Goal: Task Accomplishment & Management: Complete application form

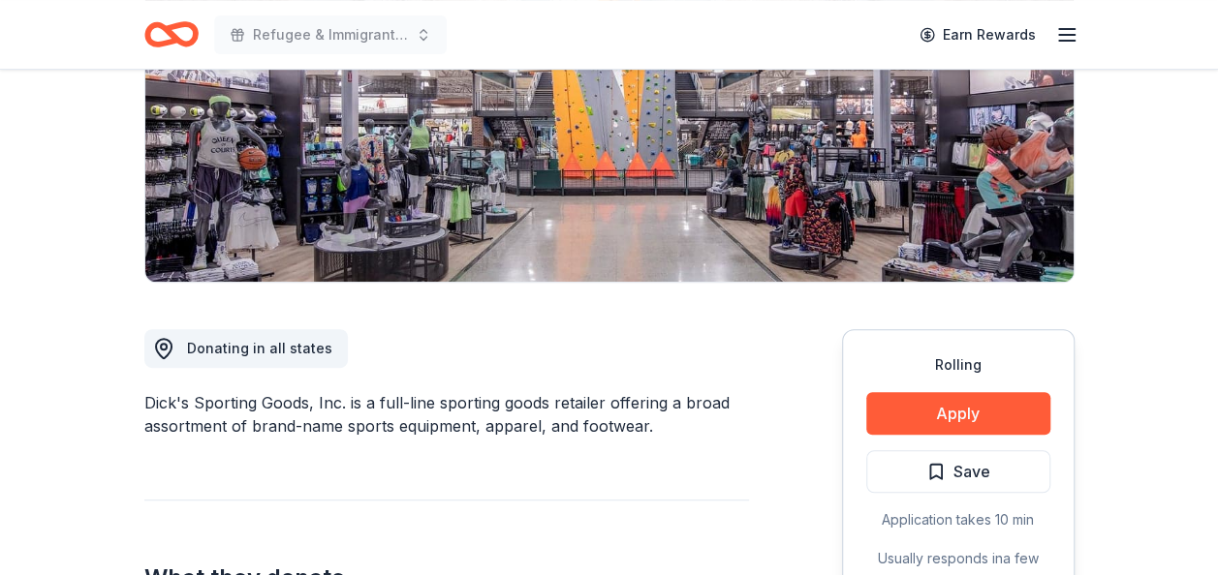
scroll to position [326, 0]
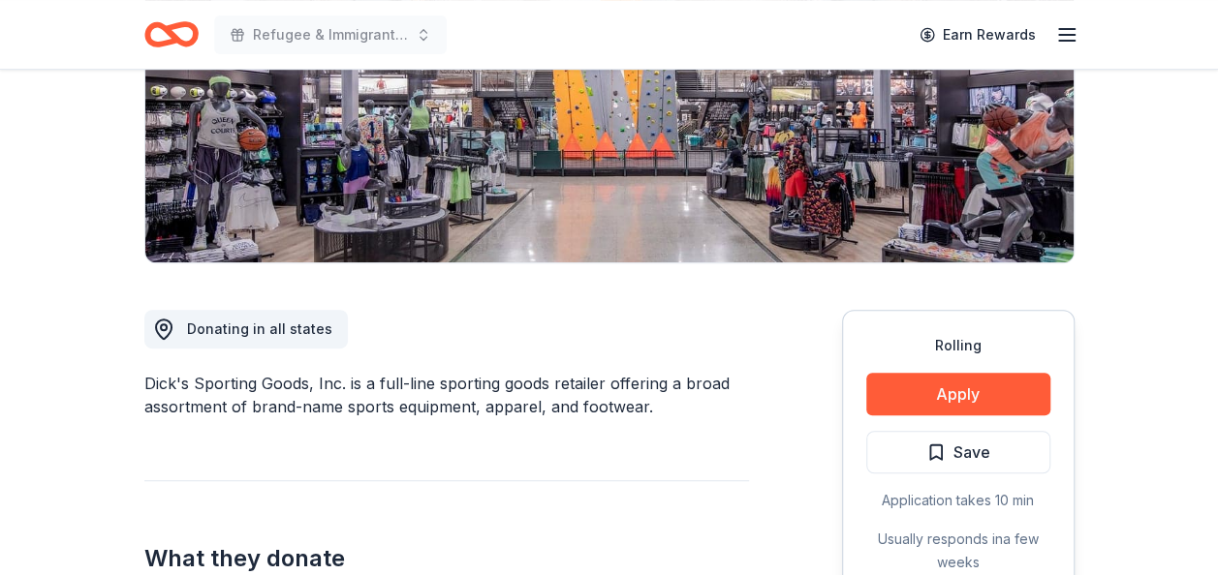
click at [711, 225] on img at bounding box center [609, 77] width 928 height 370
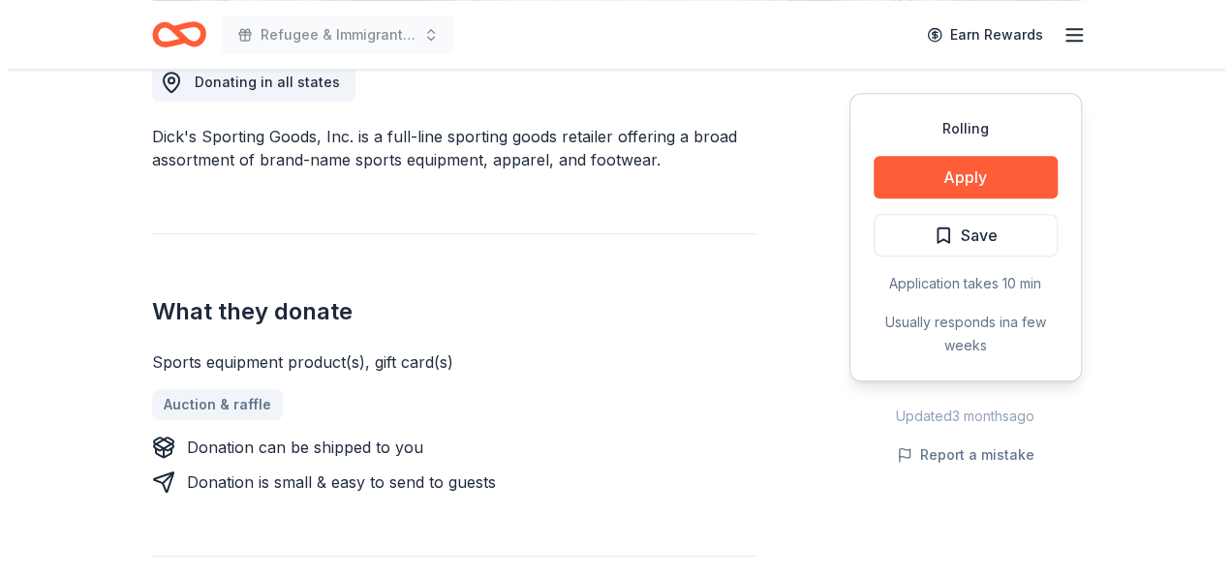
scroll to position [574, 0]
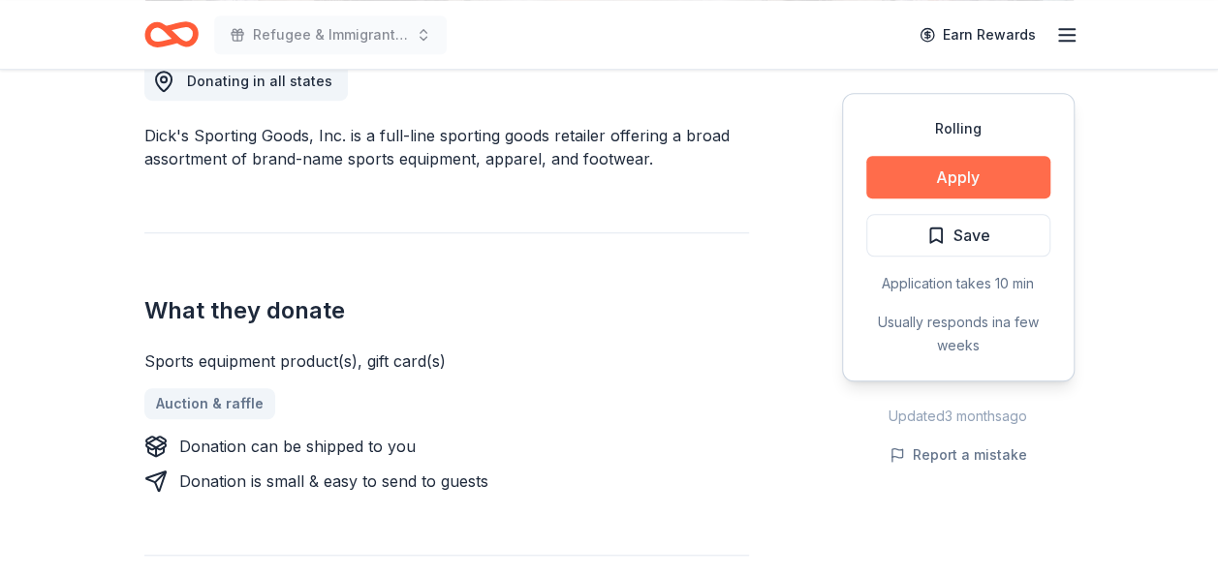
click at [967, 175] on button "Apply" at bounding box center [958, 177] width 184 height 43
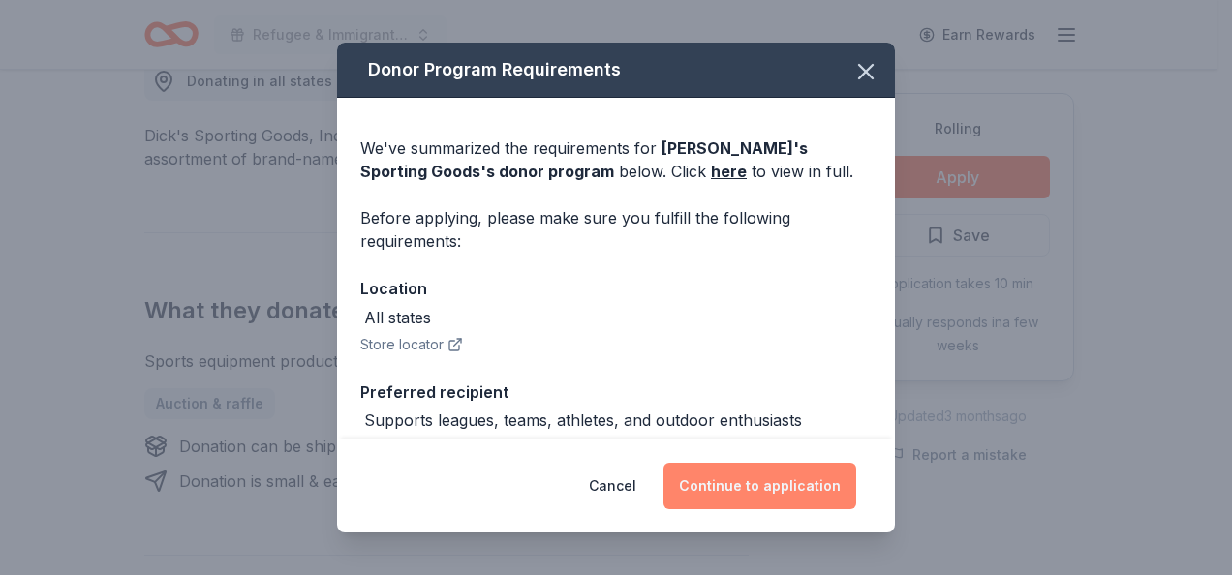
click at [760, 492] on button "Continue to application" at bounding box center [760, 486] width 193 height 47
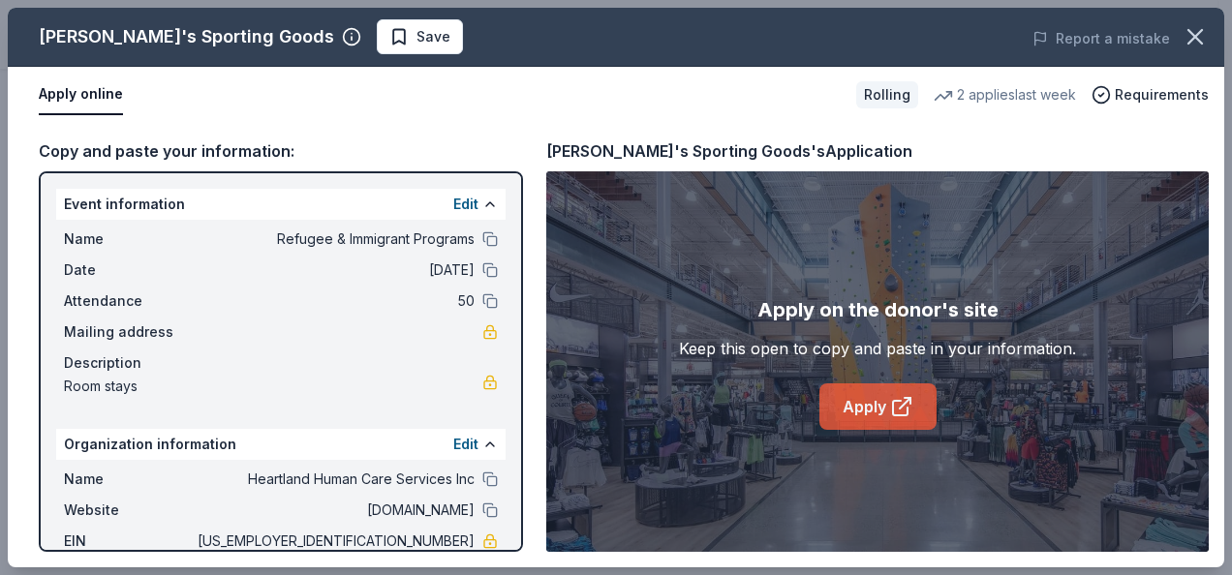
click at [852, 402] on link "Apply" at bounding box center [878, 407] width 117 height 47
click at [869, 403] on link "Apply" at bounding box center [878, 407] width 117 height 47
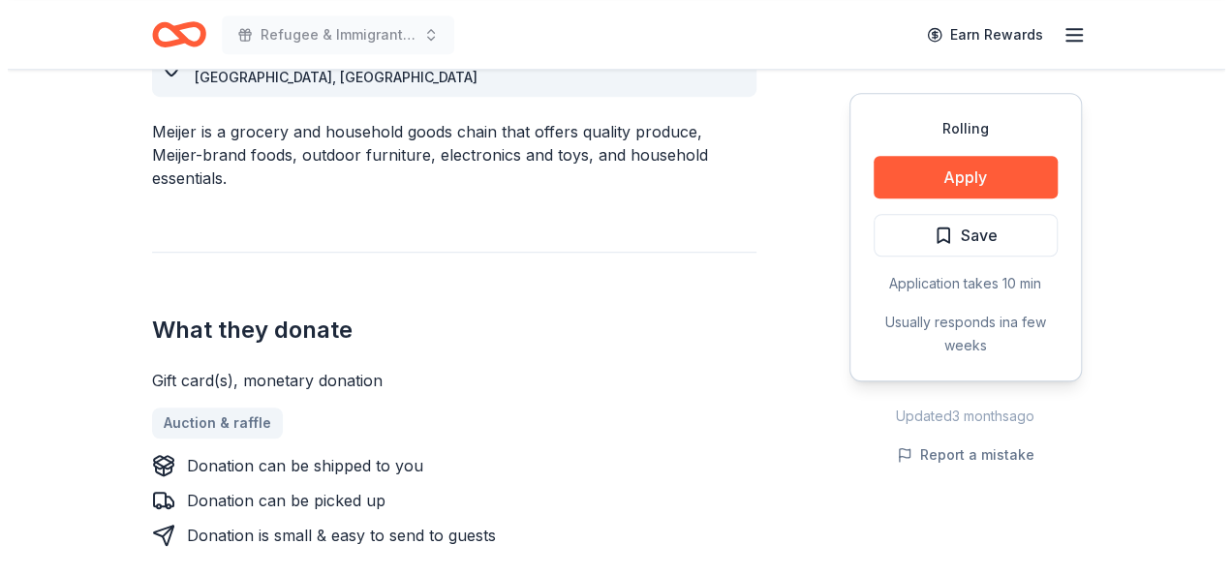
scroll to position [521, 0]
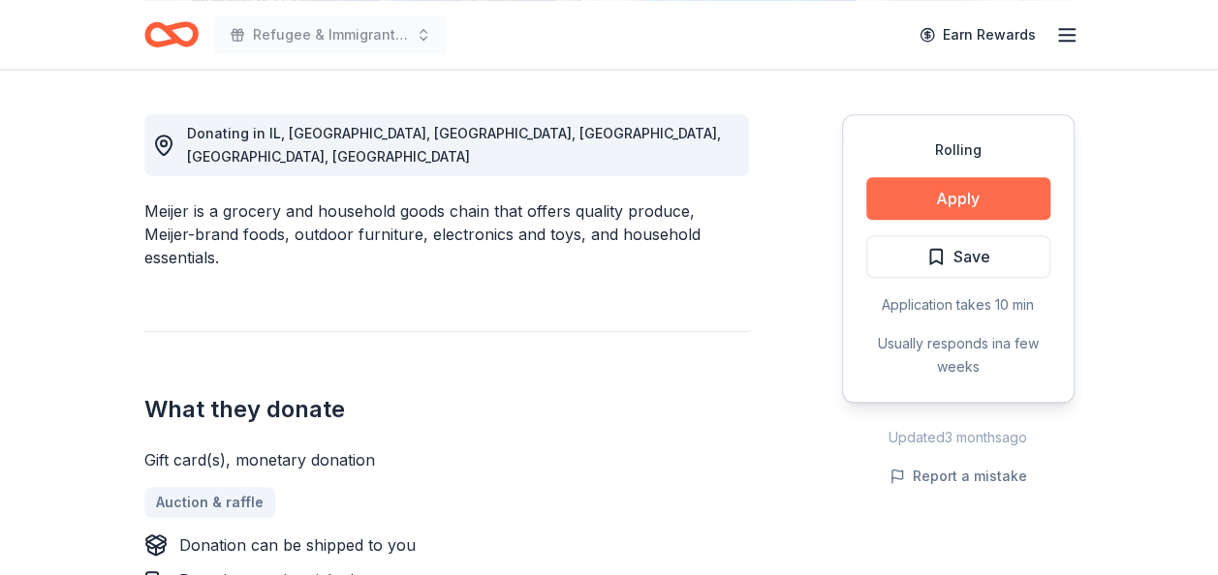
click at [967, 202] on button "Apply" at bounding box center [958, 198] width 184 height 43
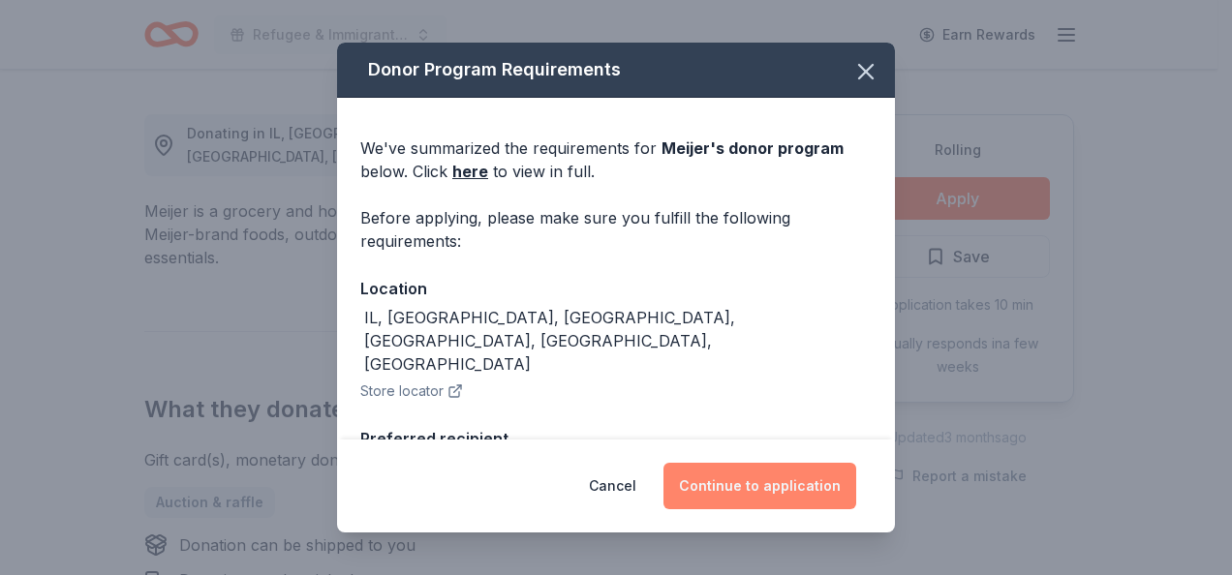
click at [753, 477] on button "Continue to application" at bounding box center [760, 486] width 193 height 47
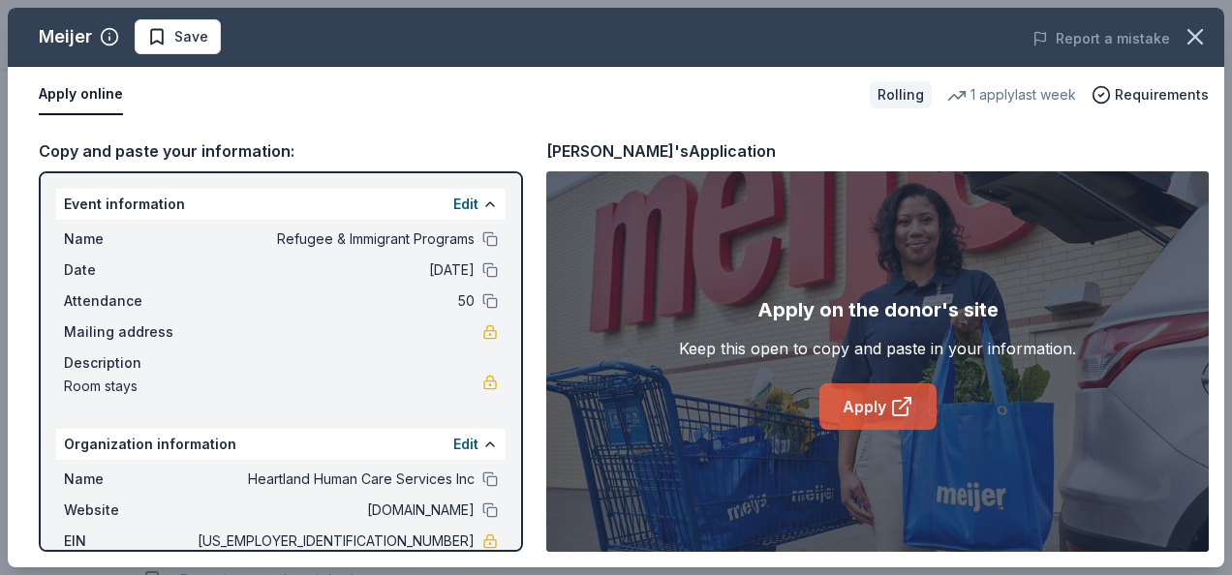
click at [903, 408] on icon at bounding box center [901, 406] width 23 height 23
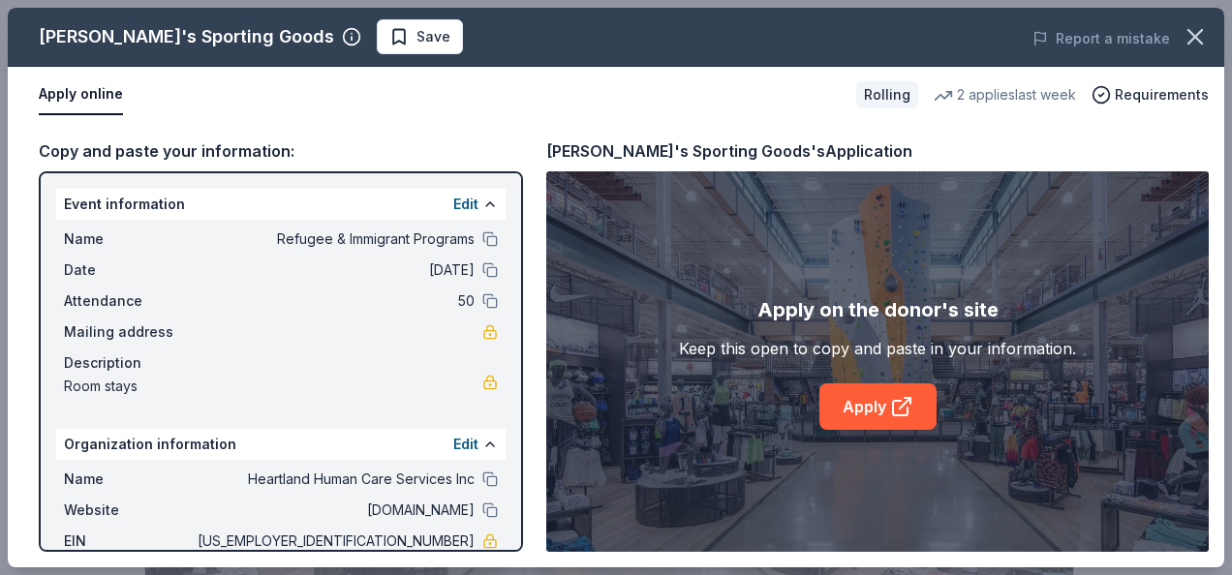
scroll to position [574, 0]
